Goal: Task Accomplishment & Management: Complete application form

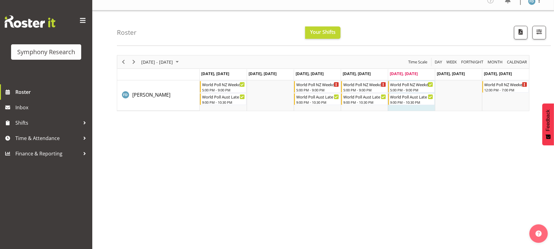
scroll to position [12, 0]
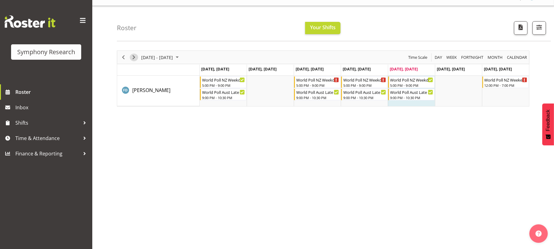
click at [134, 58] on span "Next" at bounding box center [133, 58] width 7 height 8
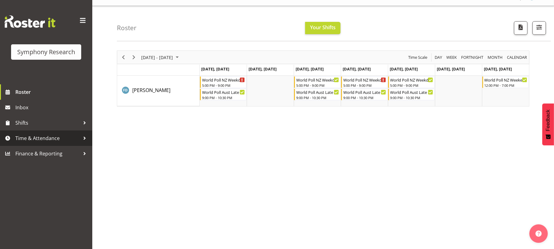
click at [48, 137] on span "Time & Attendance" at bounding box center [47, 137] width 65 height 9
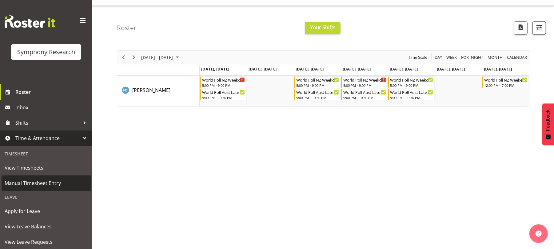
click at [48, 185] on span "Manual Timesheet Entry" at bounding box center [46, 182] width 83 height 9
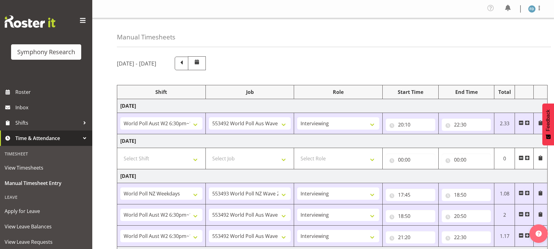
select select "56692"
select select "10499"
select select "47"
select select "41604"
select select "10527"
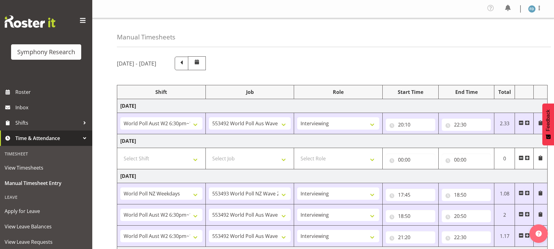
select select "47"
select select "56692"
select select "10499"
select select "47"
select select "56692"
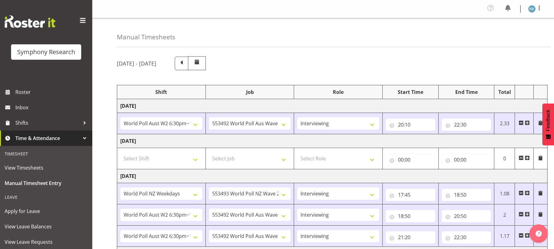
select select "10499"
select select "47"
select select "41604"
select select "10527"
select select "47"
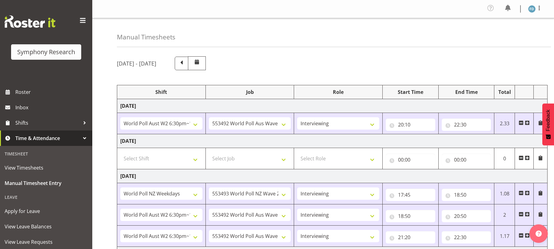
select select "2940"
select select "10242"
select select "47"
select select "41604"
select select "10527"
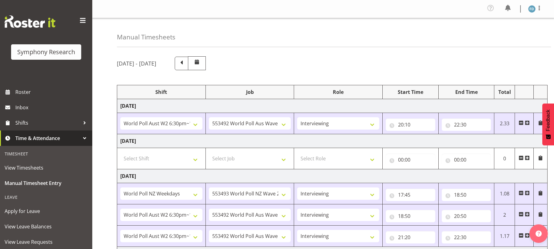
select select "47"
select select "56692"
select select "10499"
select select "47"
select select "56692"
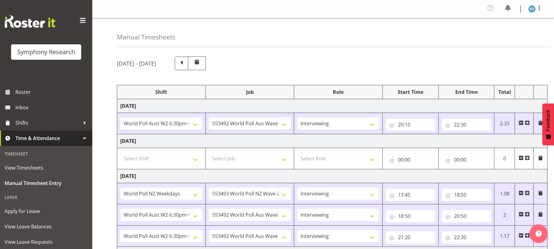
select select "10499"
select select "47"
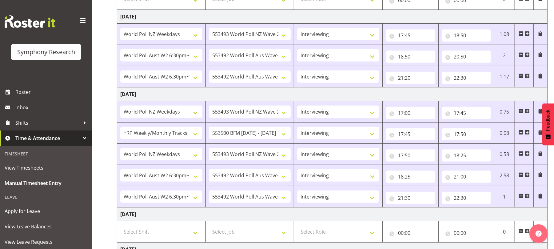
scroll to position [266, 0]
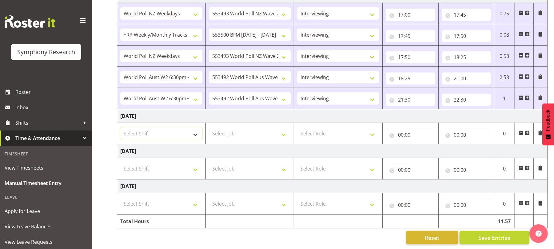
click at [198, 128] on select "Select Shift !!Weekend Residential (Roster IT Shift Label) *Business 9/10am ~ 4…" at bounding box center [161, 133] width 82 height 12
select select "41604"
click at [120, 127] on select "Select Shift !!Weekend Residential (Roster IT Shift Label) *Business 9/10am ~ 4…" at bounding box center [161, 133] width 82 height 12
click at [285, 128] on select "Select Job 550060 IF Admin 553492 World Poll Aus Wave 2 Main 2025 553493 World …" at bounding box center [250, 133] width 82 height 12
select select "10527"
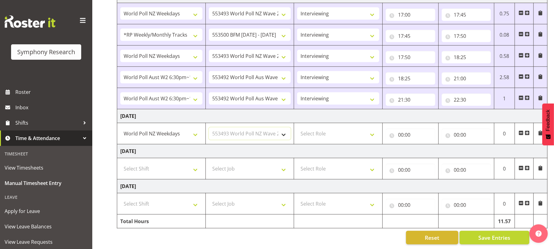
click at [209, 127] on select "Select Job 550060 IF Admin 553492 World Poll Aus Wave 2 Main 2025 553493 World …" at bounding box center [250, 133] width 82 height 12
click at [374, 127] on select "Select Role Briefing Interviewing" at bounding box center [338, 133] width 82 height 12
select select "47"
click at [297, 127] on select "Select Role Briefing Interviewing" at bounding box center [338, 133] width 82 height 12
click at [404, 129] on input "00:00" at bounding box center [411, 135] width 50 height 12
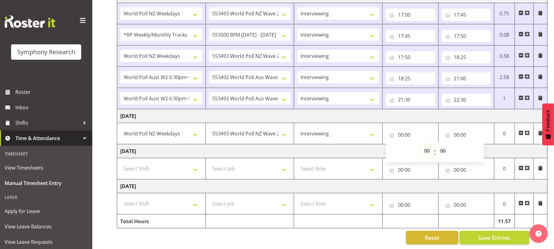
click at [431, 145] on select "00 01 02 03 04 05 06 07 08 09 10 11 12 13 14 15 16 17 18 19 20 21 22 23" at bounding box center [428, 151] width 14 height 12
select select "18"
click at [421, 145] on select "00 01 02 03 04 05 06 07 08 09 10 11 12 13 14 15 16 17 18 19 20 21 22 23" at bounding box center [428, 151] width 14 height 12
type input "18:00"
click at [426, 145] on select "00 01 02 03 04 05 06 07 08 09 10 11 12 13 14 15 16 17 18 19 20 21 22 23" at bounding box center [428, 151] width 14 height 12
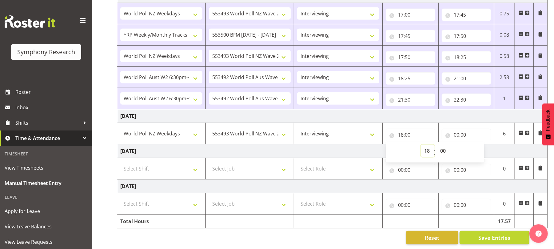
select select "17"
click at [421, 145] on select "00 01 02 03 04 05 06 07 08 09 10 11 12 13 14 15 16 17 18 19 20 21 22 23" at bounding box center [428, 151] width 14 height 12
type input "17:00"
click at [459, 129] on input "00:00" at bounding box center [467, 135] width 50 height 12
click at [482, 145] on select "00 01 02 03 04 05 06 07 08 09 10 11 12 13 14 15 16 17 18 19 20 21 22 23" at bounding box center [484, 151] width 14 height 12
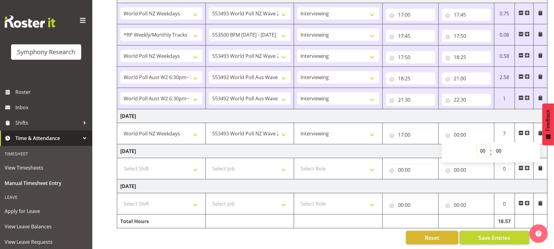
click at [482, 145] on select "00 01 02 03 04 05 06 07 08 09 10 11 12 13 14 15 16 17 18 19 20 21 22 23" at bounding box center [484, 151] width 14 height 12
select select "18"
click at [477, 145] on select "00 01 02 03 04 05 06 07 08 09 10 11 12 13 14 15 16 17 18 19 20 21 22 23" at bounding box center [484, 151] width 14 height 12
type input "18:00"
click at [501, 145] on select "00 01 02 03 04 05 06 07 08 09 10 11 12 13 14 15 16 17 18 19 20 21 22 23 24 25 2…" at bounding box center [500, 151] width 14 height 12
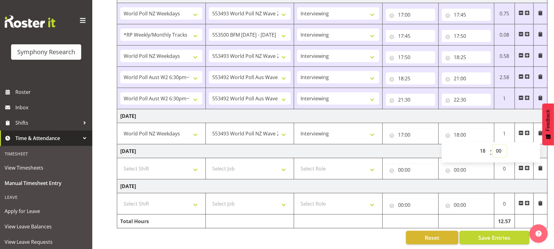
select select "35"
click at [493, 145] on select "00 01 02 03 04 05 06 07 08 09 10 11 12 13 14 15 16 17 18 19 20 21 22 23 24 25 2…" at bounding box center [500, 151] width 14 height 12
type input "18:35"
click at [528, 130] on span at bounding box center [527, 132] width 5 height 5
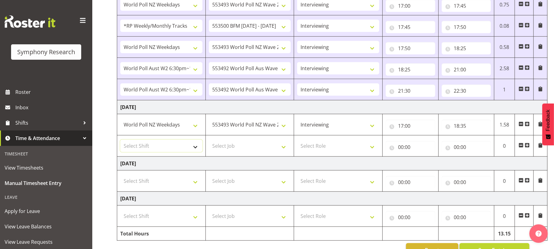
click at [199, 152] on select "Select Shift !!Weekend Residential (Roster IT Shift Label) *Business 9/10am ~ 4…" at bounding box center [161, 146] width 82 height 12
select select "56692"
click at [120, 142] on select "Select Shift !!Weekend Residential (Roster IT Shift Label) *Business 9/10am ~ 4…" at bounding box center [161, 146] width 82 height 12
click at [281, 148] on select "Select Job 550060 IF Admin 553492 World Poll Aus Wave 2 Main 2025 553493 World …" at bounding box center [250, 146] width 82 height 12
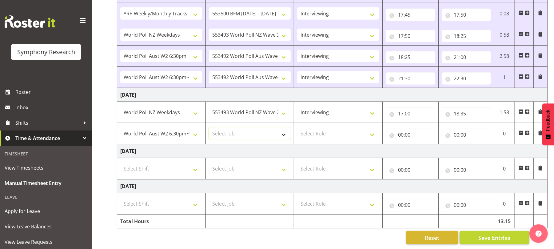
click at [285, 128] on select "Select Job 550060 IF Admin 553492 World Poll Aus Wave 2 Main 2025 553493 World …" at bounding box center [250, 133] width 82 height 12
select select "10499"
click at [209, 127] on select "Select Job 550060 IF Admin 553492 World Poll Aus Wave 2 Main 2025 553493 World …" at bounding box center [250, 133] width 82 height 12
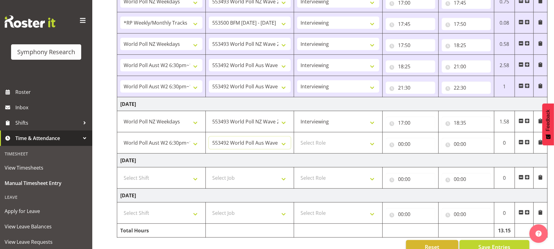
scroll to position [274, 0]
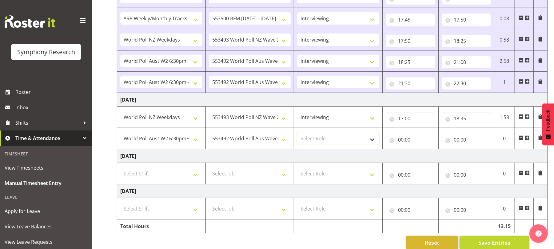
click at [370, 143] on select "Select Role Briefing Interviewing" at bounding box center [338, 138] width 82 height 12
select select "47"
click at [297, 135] on select "Select Role Briefing Interviewing" at bounding box center [338, 138] width 82 height 12
click at [400, 144] on input "00:00" at bounding box center [411, 139] width 50 height 12
click at [429, 156] on select "00 01 02 03 04 05 06 07 08 09 10 11 12 13 14 15 16 17 18 19 20 21 22 23" at bounding box center [428, 155] width 14 height 12
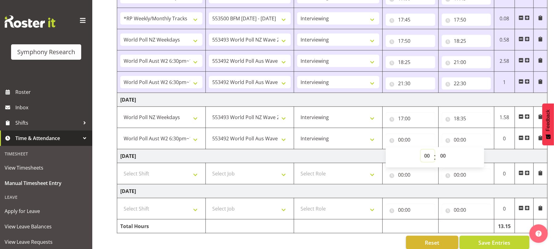
select select "18"
click at [421, 152] on select "00 01 02 03 04 05 06 07 08 09 10 11 12 13 14 15 16 17 18 19 20 21 22 23" at bounding box center [428, 155] width 14 height 12
type input "18:00"
click at [444, 156] on select "00 01 02 03 04 05 06 07 08 09 10 11 12 13 14 15 16 17 18 19 20 21 22 23 24 25 2…" at bounding box center [444, 155] width 14 height 12
select select "35"
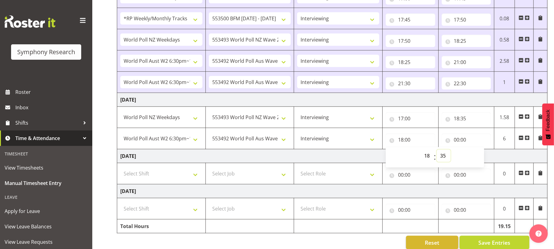
click at [437, 152] on select "00 01 02 03 04 05 06 07 08 09 10 11 12 13 14 15 16 17 18 19 20 21 22 23 24 25 2…" at bounding box center [444, 155] width 14 height 12
type input "18:35"
click at [455, 142] on input "00:00" at bounding box center [467, 139] width 50 height 12
click at [485, 158] on select "00 01 02 03 04 05 06 07 08 09 10 11 12 13 14 15 16 17 18 19 20 21 22 23" at bounding box center [484, 155] width 14 height 12
select select "20"
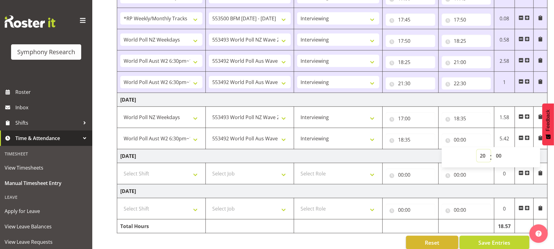
click at [477, 152] on select "00 01 02 03 04 05 06 07 08 09 10 11 12 13 14 15 16 17 18 19 20 21 22 23" at bounding box center [484, 155] width 14 height 12
type input "20:00"
click at [496, 159] on select "00 01 02 03 04 05 06 07 08 09 10 11 12 13 14 15 16 17 18 19 20 21 22 23 24 25 2…" at bounding box center [500, 155] width 14 height 12
select select "50"
click at [493, 152] on select "00 01 02 03 04 05 06 07 08 09 10 11 12 13 14 15 16 17 18 19 20 21 22 23 24 25 2…" at bounding box center [500, 155] width 14 height 12
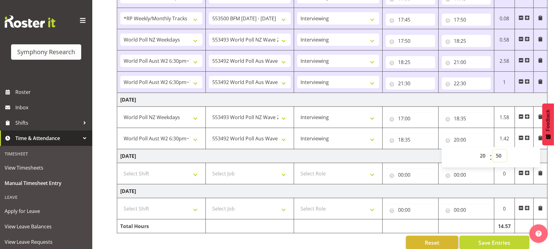
type input "20:50"
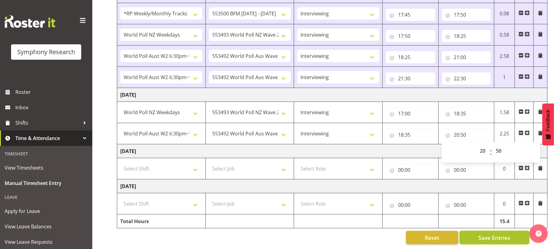
click at [489, 233] on span "Save Entries" at bounding box center [494, 237] width 32 height 8
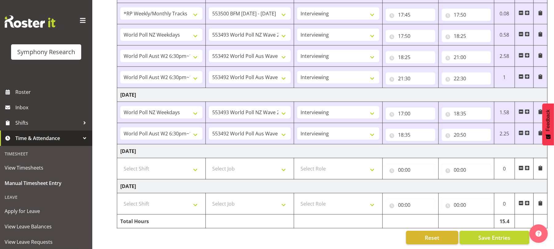
click at [529, 130] on span at bounding box center [527, 132] width 5 height 5
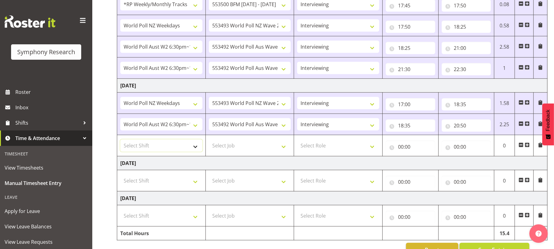
click at [197, 149] on select "Select Shift !!Weekend Residential (Roster IT Shift Label) *Business 9/10am ~ 4…" at bounding box center [161, 145] width 82 height 12
select select "56692"
click at [120, 142] on select "Select Shift !!Weekend Residential (Roster IT Shift Label) *Business 9/10am ~ 4…" at bounding box center [161, 145] width 82 height 12
click at [286, 152] on select "Select Job 550060 IF Admin 553492 World Poll Aus Wave 2 Main 2025 553493 World …" at bounding box center [250, 145] width 82 height 12
select select "10499"
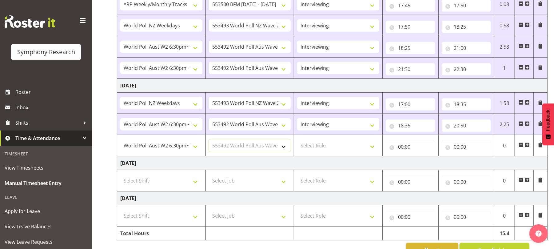
click at [209, 142] on select "Select Job 550060 IF Admin 553492 World Poll Aus Wave 2 Main 2025 553493 World …" at bounding box center [250, 145] width 82 height 12
click at [374, 149] on select "Select Role Briefing Interviewing" at bounding box center [338, 145] width 82 height 12
select select "47"
click at [297, 142] on select "Select Role Briefing Interviewing" at bounding box center [338, 145] width 82 height 12
click at [401, 149] on input "00:00" at bounding box center [411, 147] width 50 height 12
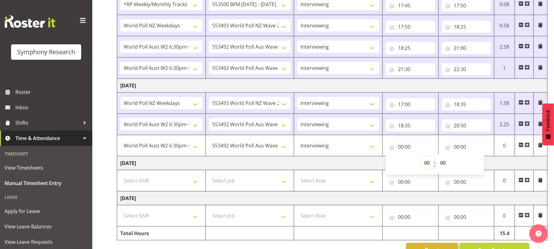
click at [425, 164] on select "00 01 02 03 04 05 06 07 08 09 10 11 12 13 14 15 16 17 18 19 20 21 22 23" at bounding box center [428, 163] width 14 height 12
select select "21"
click at [421, 159] on select "00 01 02 03 04 05 06 07 08 09 10 11 12 13 14 15 16 17 18 19 20 21 22 23" at bounding box center [428, 163] width 14 height 12
type input "21:00"
click at [442, 167] on select "00 01 02 03 04 05 06 07 08 09 10 11 12 13 14 15 16 17 18 19 20 21 22 23 24 25 2…" at bounding box center [444, 163] width 14 height 12
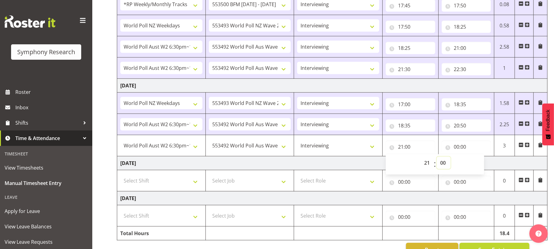
select select "20"
click at [437, 159] on select "00 01 02 03 04 05 06 07 08 09 10 11 12 13 14 15 16 17 18 19 20 21 22 23 24 25 2…" at bounding box center [444, 163] width 14 height 12
type input "21:20"
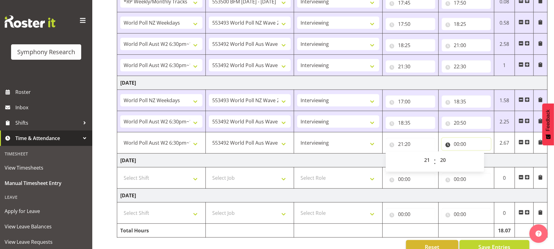
click at [456, 145] on input "00:00" at bounding box center [467, 144] width 50 height 12
click at [482, 161] on select "00 01 02 03 04 05 06 07 08 09 10 11 12 13 14 15 16 17 18 19 20 21 22 23" at bounding box center [484, 160] width 14 height 12
select select "22"
click at [477, 156] on select "00 01 02 03 04 05 06 07 08 09 10 11 12 13 14 15 16 17 18 19 20 21 22 23" at bounding box center [484, 160] width 14 height 12
type input "22:00"
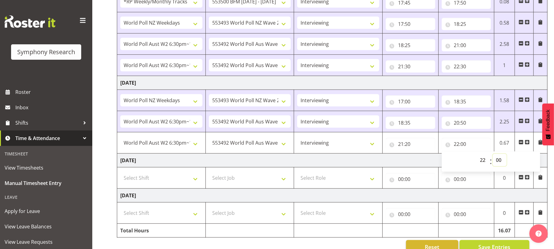
click at [497, 164] on select "00 01 02 03 04 05 06 07 08 09 10 11 12 13 14 15 16 17 18 19 20 21 22 23 24 25 2…" at bounding box center [500, 160] width 14 height 12
select select "30"
click at [493, 156] on select "00 01 02 03 04 05 06 07 08 09 10 11 12 13 14 15 16 17 18 19 20 21 22 23 24 25 2…" at bounding box center [500, 160] width 14 height 12
type input "22:30"
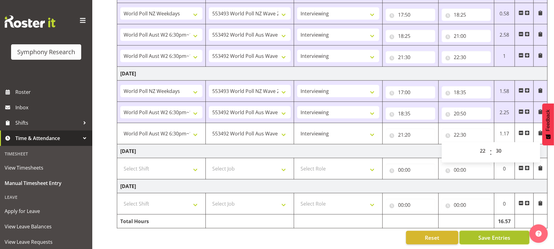
click at [492, 233] on span "Save Entries" at bounding box center [494, 237] width 32 height 8
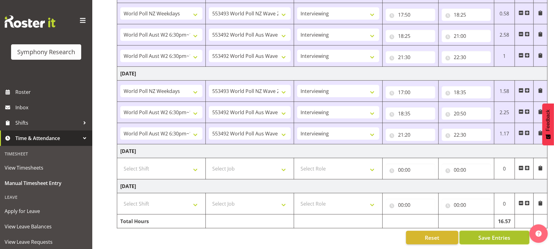
click at [492, 233] on span "Save Entries" at bounding box center [494, 237] width 32 height 8
click at [490, 233] on span "Save Entries" at bounding box center [494, 237] width 32 height 8
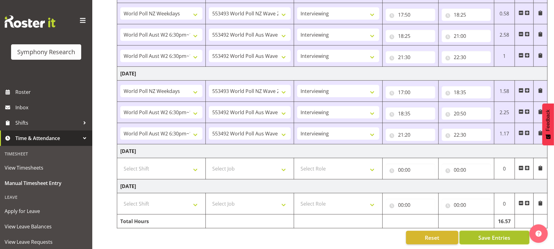
click at [490, 233] on span "Save Entries" at bounding box center [494, 237] width 32 height 8
click at [498, 233] on span "Save Entries" at bounding box center [494, 237] width 32 height 8
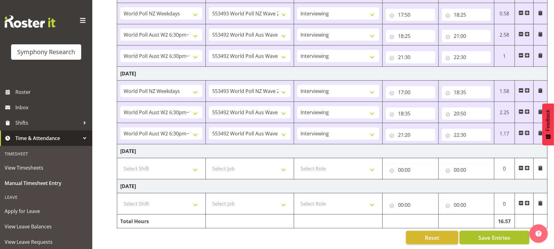
click at [498, 233] on span "Save Entries" at bounding box center [494, 237] width 32 height 8
click at [489, 233] on span "Save Entries" at bounding box center [494, 237] width 32 height 8
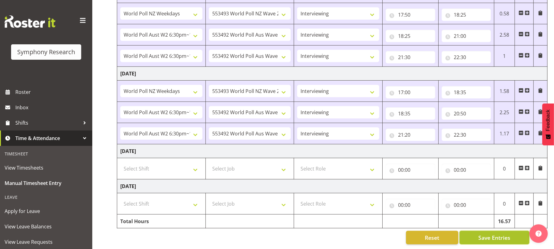
click at [489, 233] on span "Save Entries" at bounding box center [494, 237] width 32 height 8
click at [492, 234] on span "Save Entries" at bounding box center [494, 237] width 32 height 8
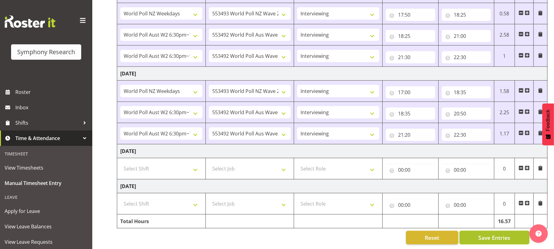
click at [492, 234] on span "Save Entries" at bounding box center [494, 237] width 32 height 8
click at [497, 233] on span "Save Entries" at bounding box center [494, 237] width 32 height 8
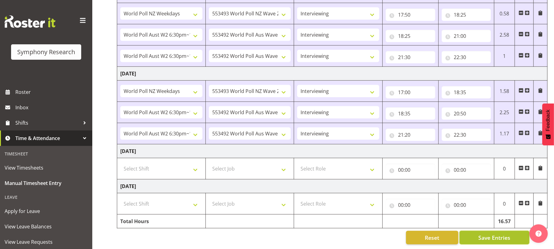
click at [497, 233] on span "Save Entries" at bounding box center [494, 237] width 32 height 8
click at [491, 233] on span "Save Entries" at bounding box center [494, 237] width 32 height 8
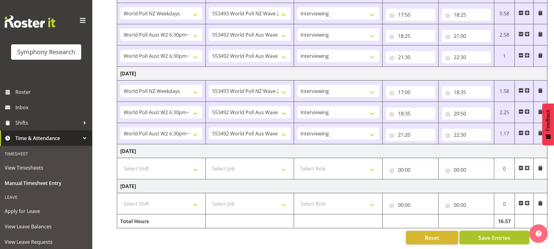
click at [491, 233] on span "Save Entries" at bounding box center [494, 237] width 32 height 8
click at [496, 233] on span "Save Entries" at bounding box center [494, 237] width 32 height 8
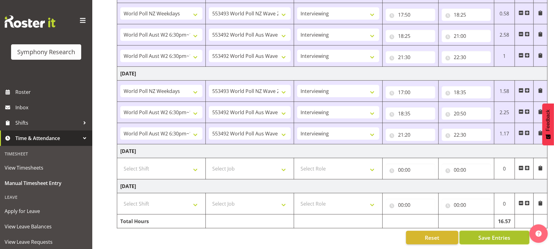
click at [496, 233] on span "Save Entries" at bounding box center [494, 237] width 32 height 8
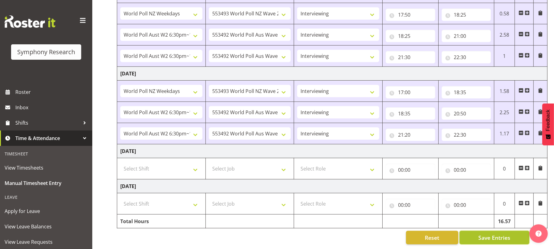
click at [494, 234] on span "Save Entries" at bounding box center [494, 237] width 32 height 8
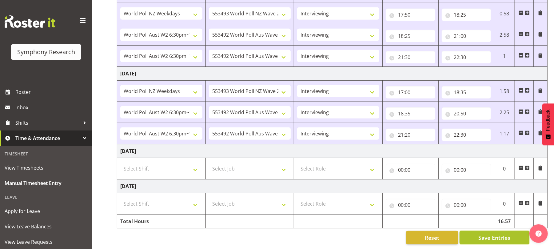
click at [494, 234] on span "Save Entries" at bounding box center [494, 237] width 32 height 8
click at [496, 233] on span "Save Entries" at bounding box center [494, 237] width 32 height 8
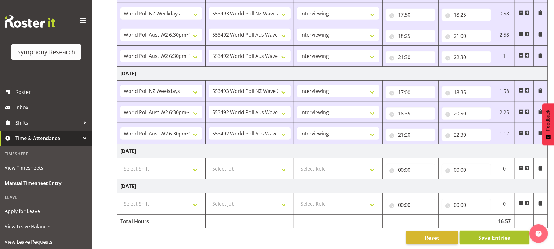
click at [496, 233] on span "Save Entries" at bounding box center [494, 237] width 32 height 8
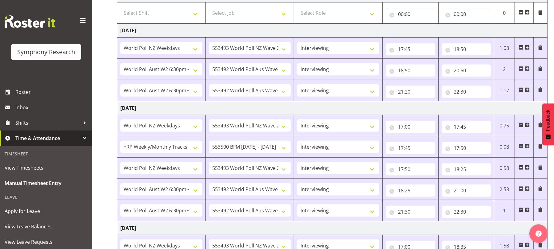
scroll to position [0, 0]
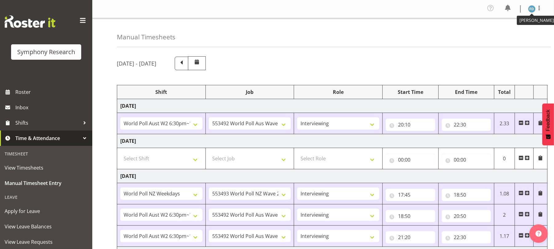
click at [530, 8] on img at bounding box center [531, 8] width 7 height 7
click at [506, 31] on link "Log Out" at bounding box center [513, 33] width 59 height 11
